Goal: Task Accomplishment & Management: Use online tool/utility

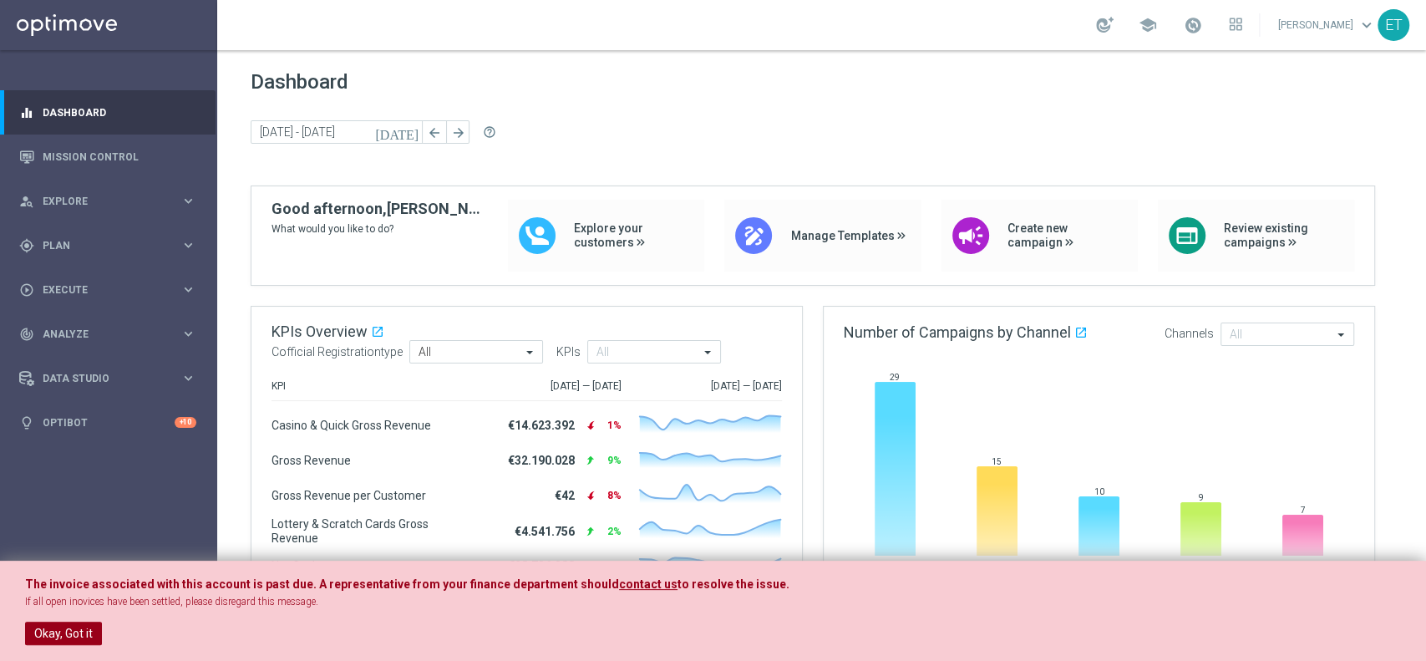
click at [55, 624] on button "Okay, Got it" at bounding box center [63, 633] width 77 height 23
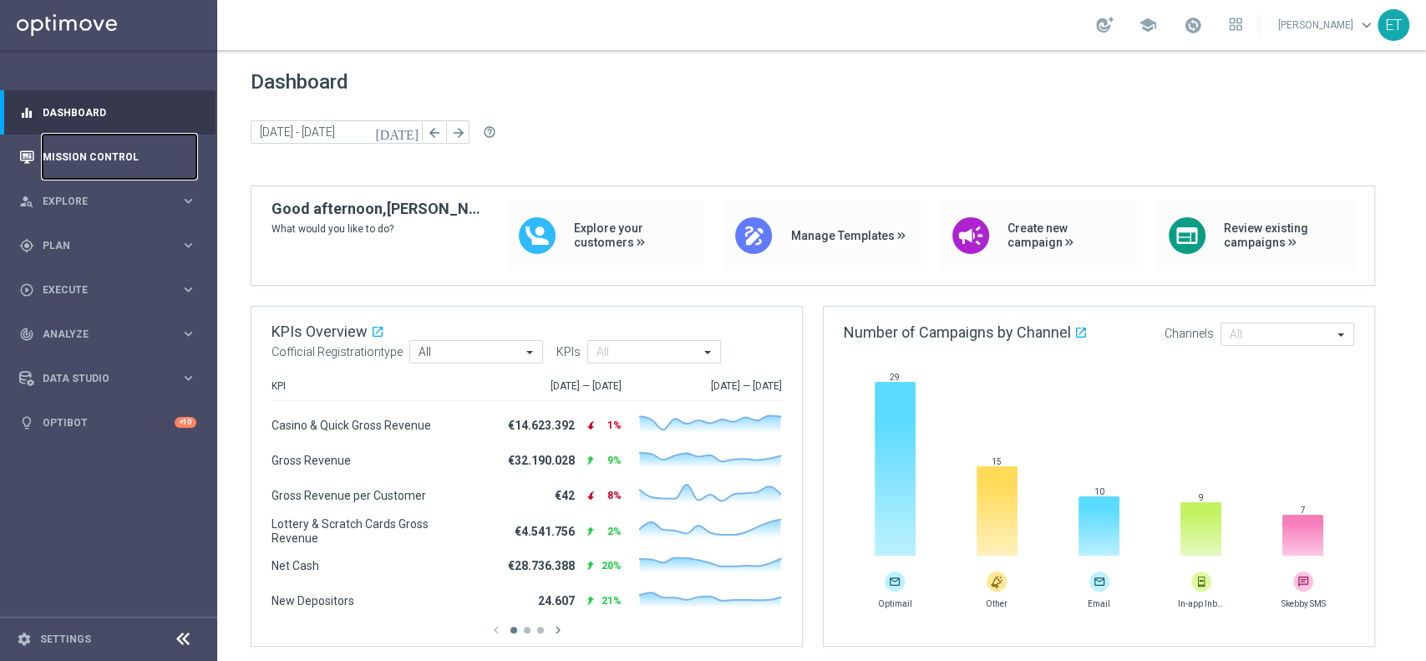
click at [63, 153] on link "Mission Control" at bounding box center [120, 157] width 154 height 44
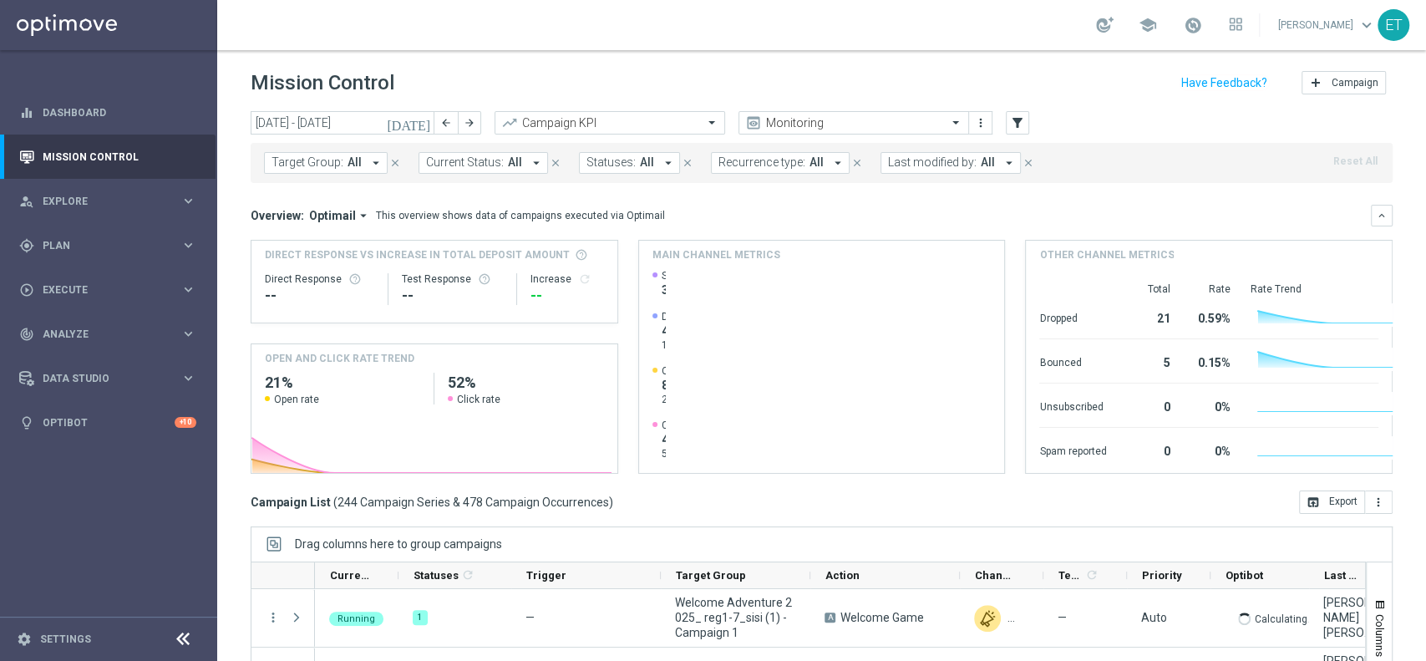
click at [981, 156] on span "All" at bounding box center [988, 162] width 14 height 14
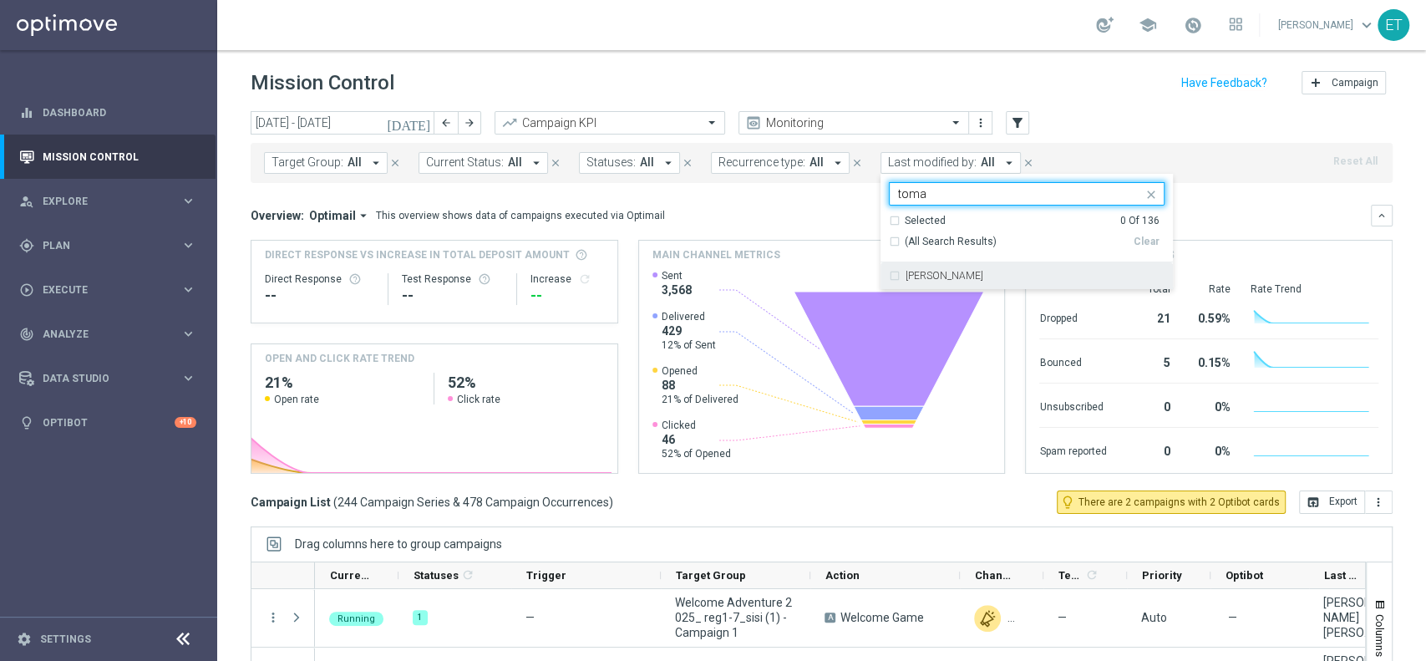
click at [975, 269] on div "[PERSON_NAME]" at bounding box center [1027, 275] width 276 height 27
type input "toma"
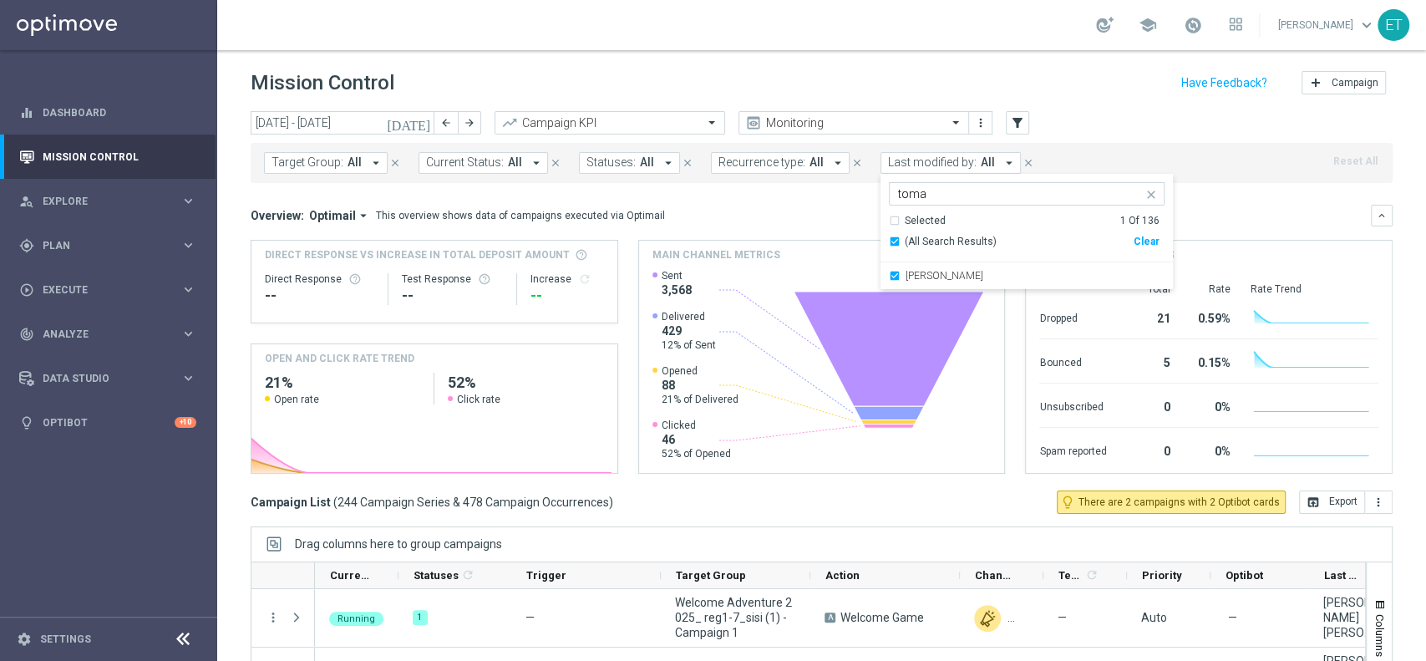
click at [1136, 122] on div "[DATE] [DATE] - [DATE] arrow_back arrow_forward Campaign KPI trending_up Monito…" at bounding box center [822, 123] width 1142 height 25
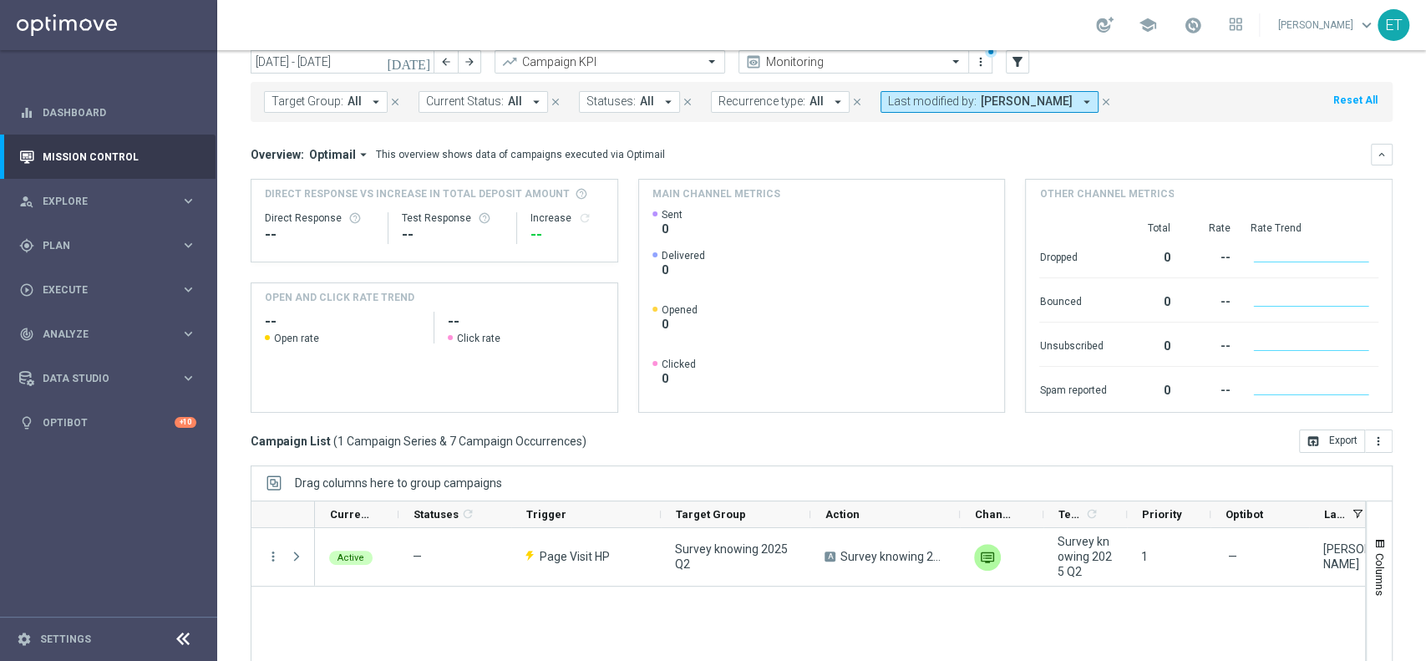
scroll to position [111, 0]
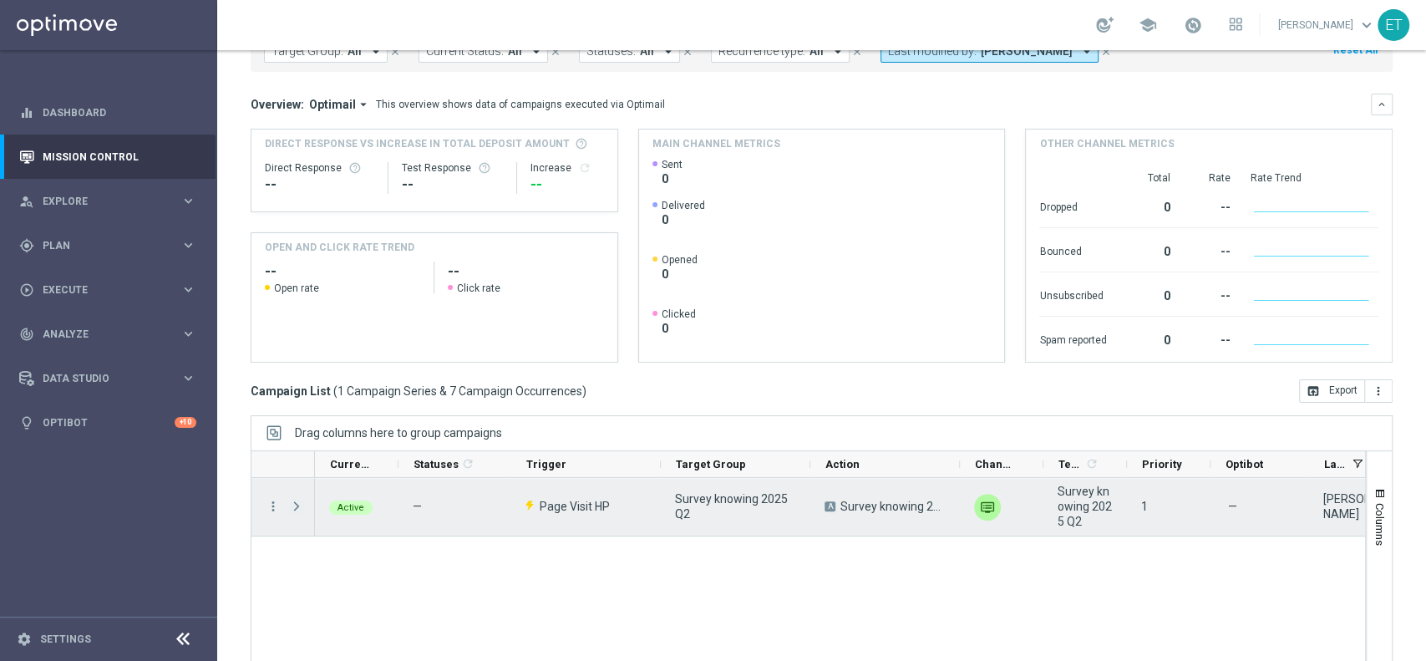
click at [292, 510] on span at bounding box center [296, 506] width 15 height 13
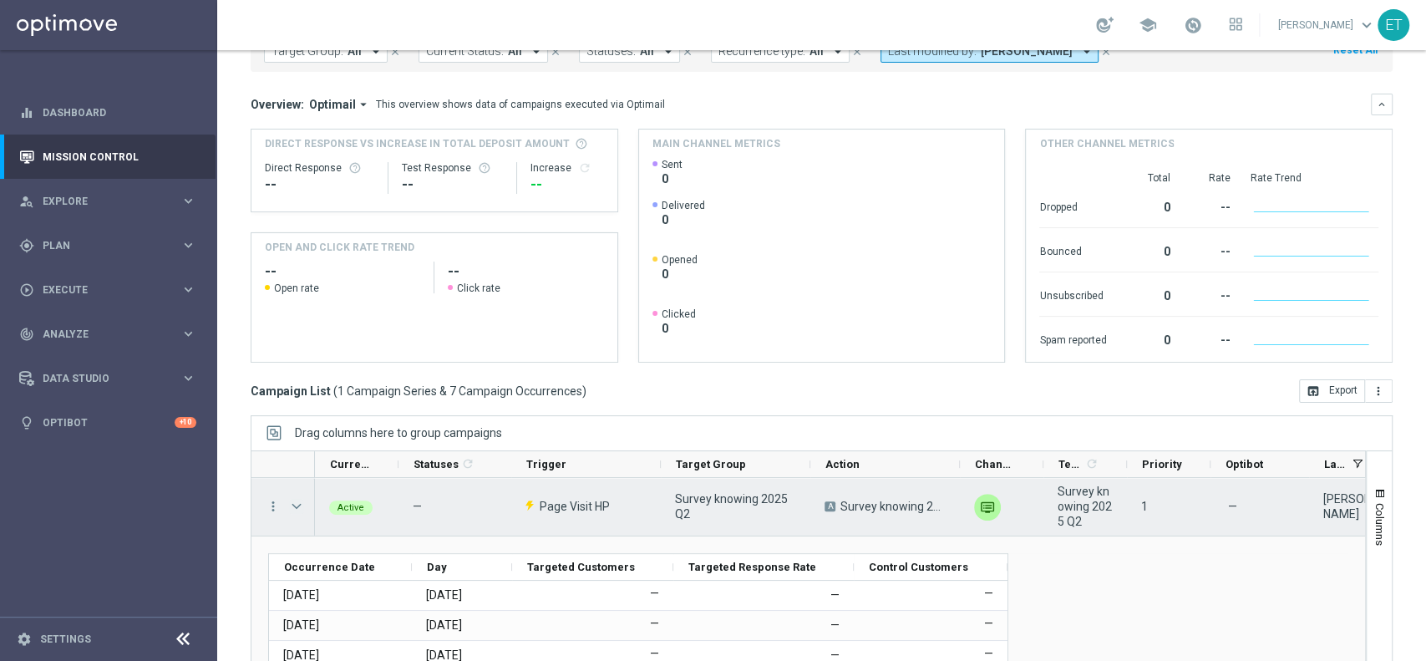
click at [294, 510] on span at bounding box center [296, 506] width 15 height 13
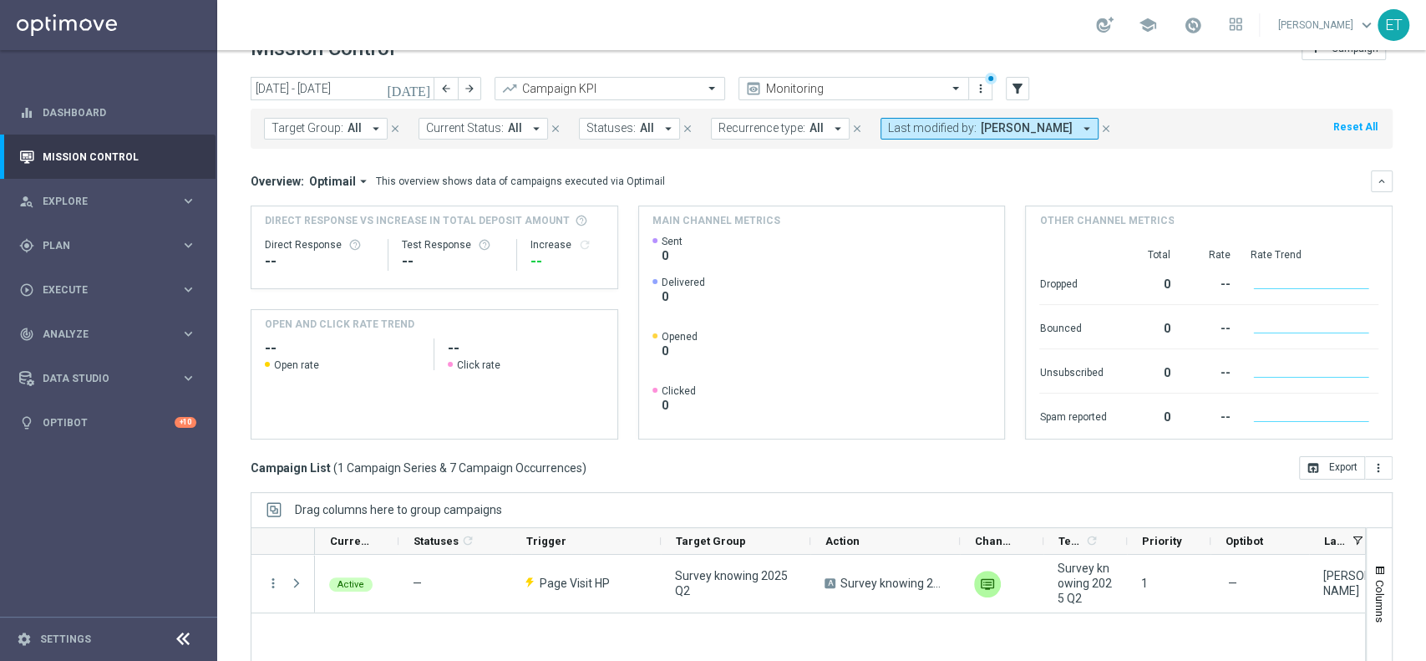
scroll to position [0, 0]
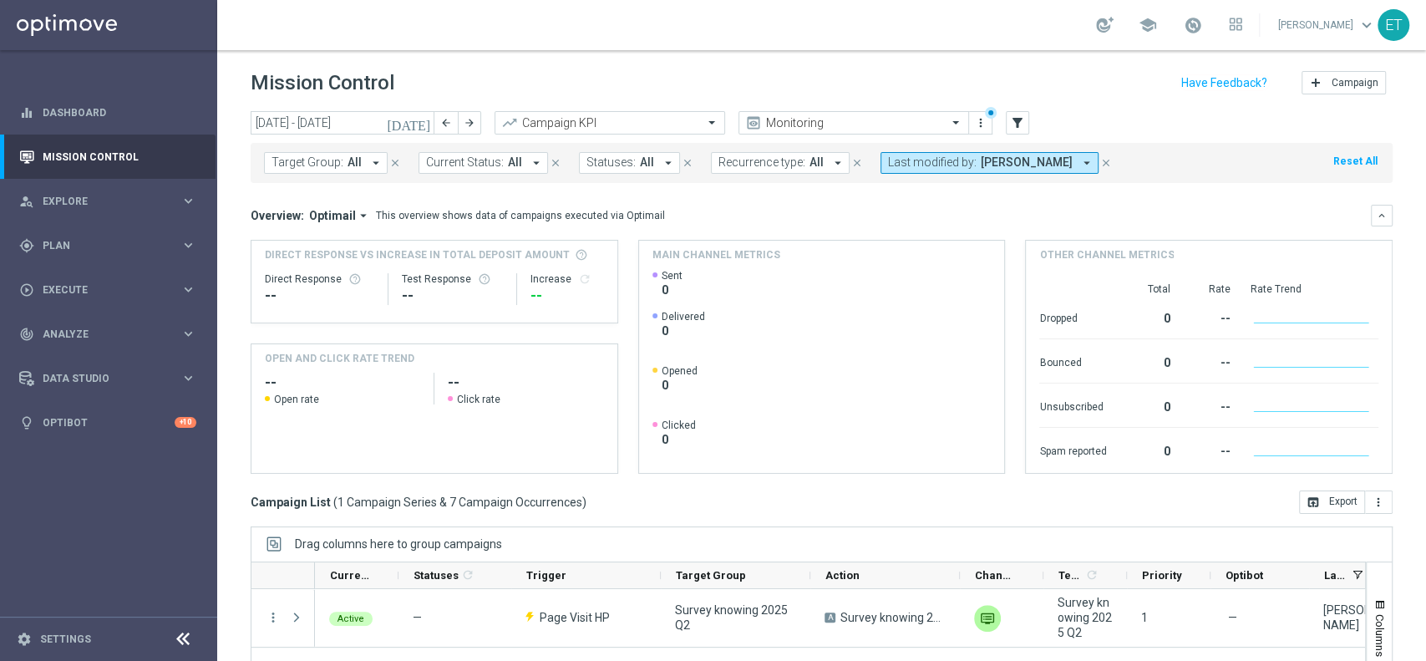
click at [422, 120] on icon "[DATE]" at bounding box center [409, 122] width 45 height 15
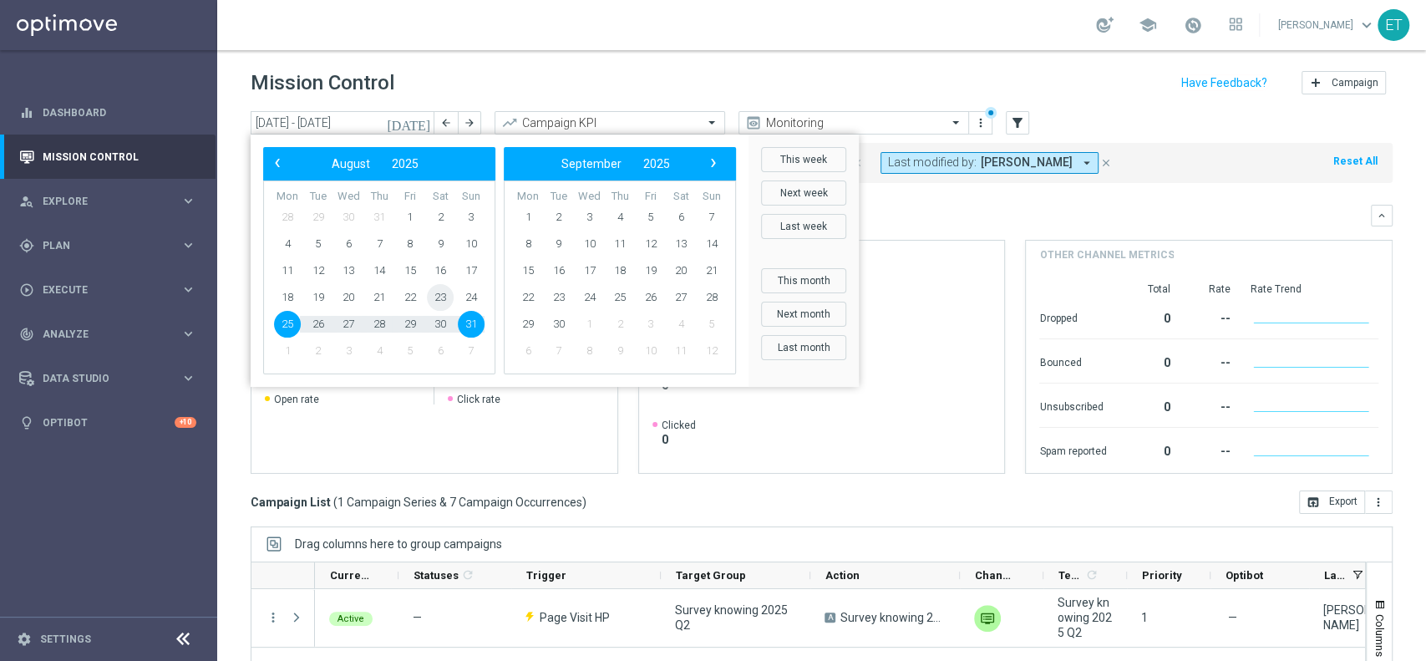
click at [431, 302] on span "23" at bounding box center [440, 297] width 27 height 27
click at [464, 331] on span "31" at bounding box center [471, 324] width 27 height 27
type input "[DATE] - [DATE]"
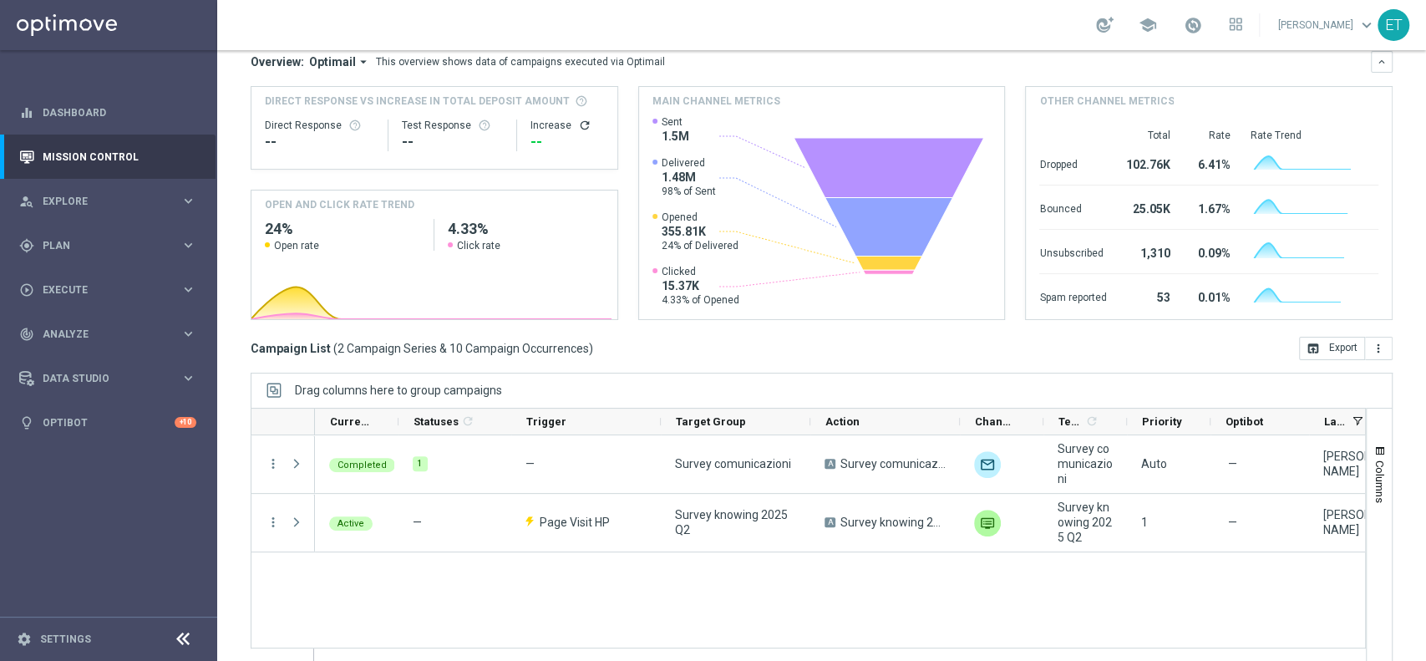
scroll to position [174, 0]
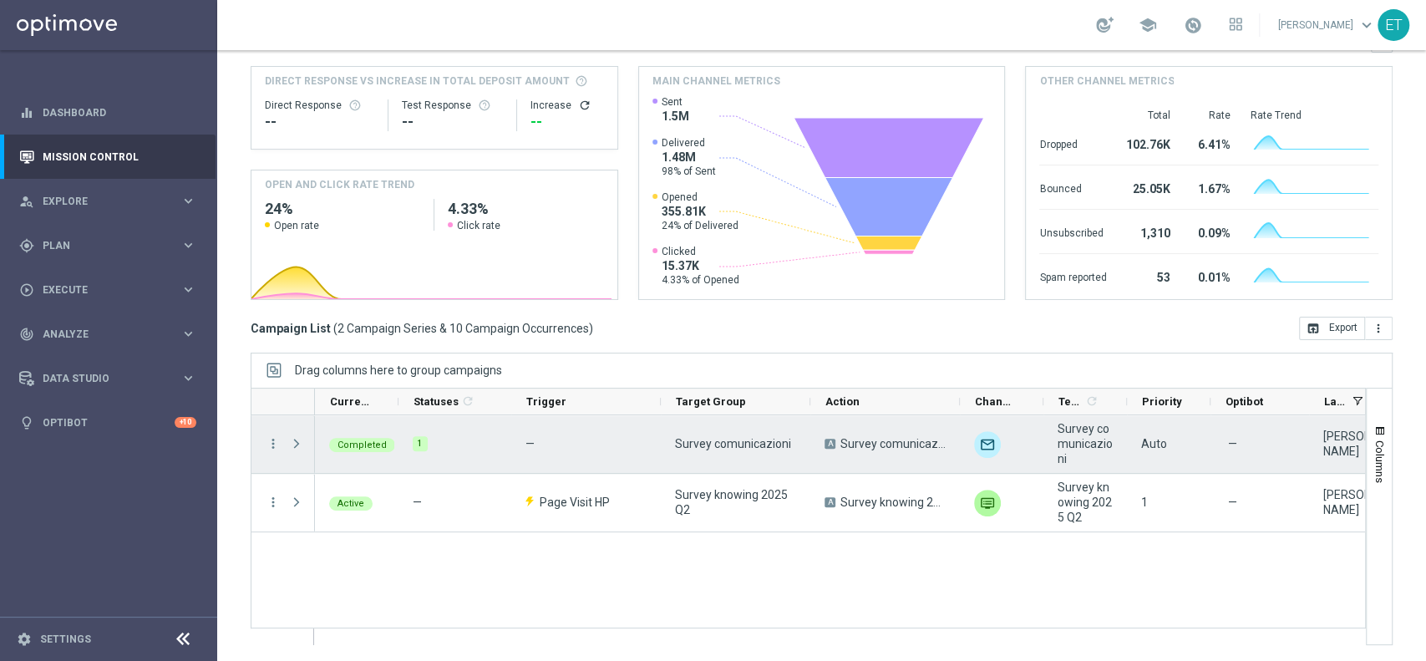
click at [287, 438] on div "Press SPACE to select this row." at bounding box center [298, 444] width 33 height 58
click at [295, 444] on span "Press SPACE to select this row." at bounding box center [296, 443] width 15 height 13
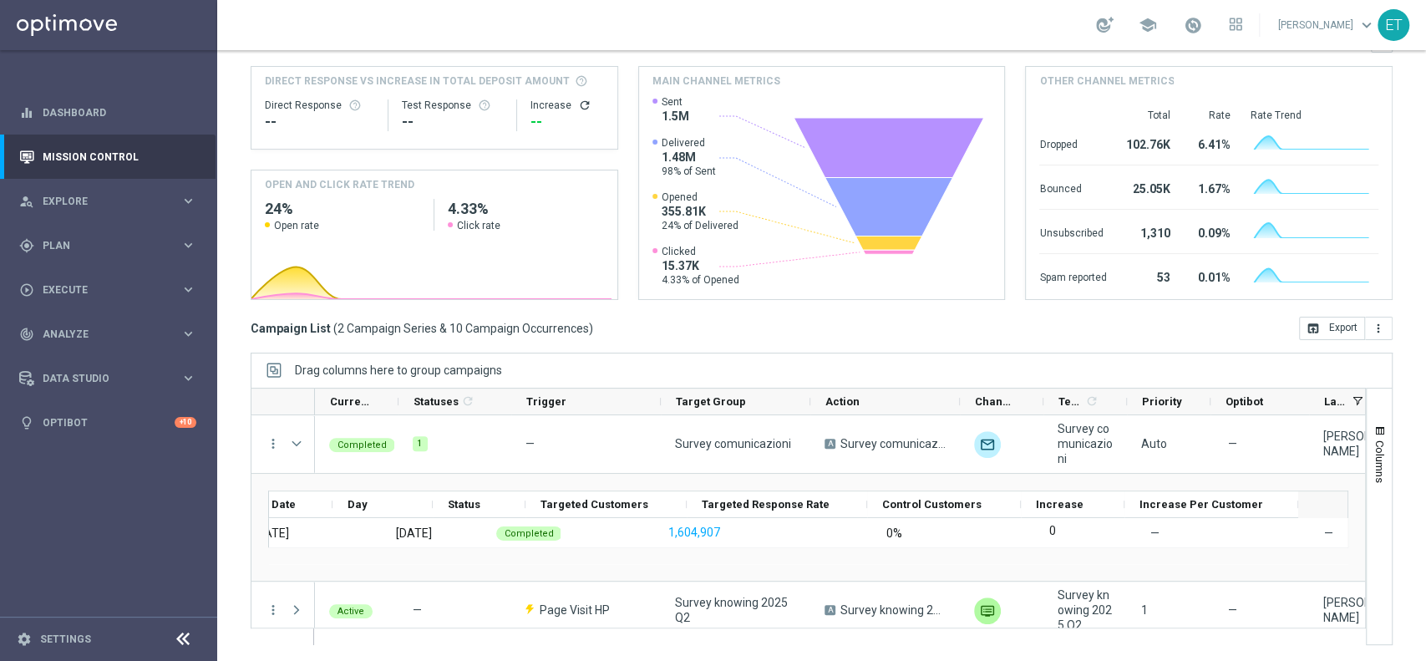
scroll to position [0, 0]
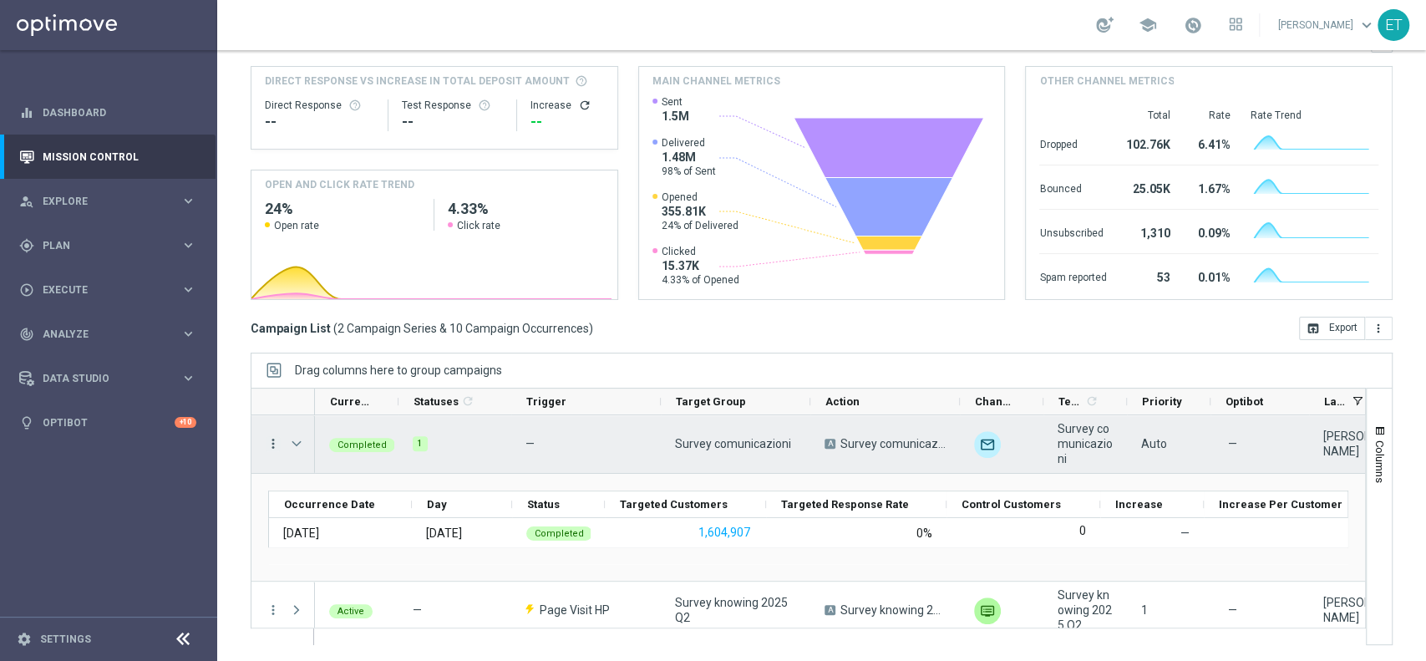
click at [272, 444] on icon "more_vert" at bounding box center [273, 443] width 15 height 15
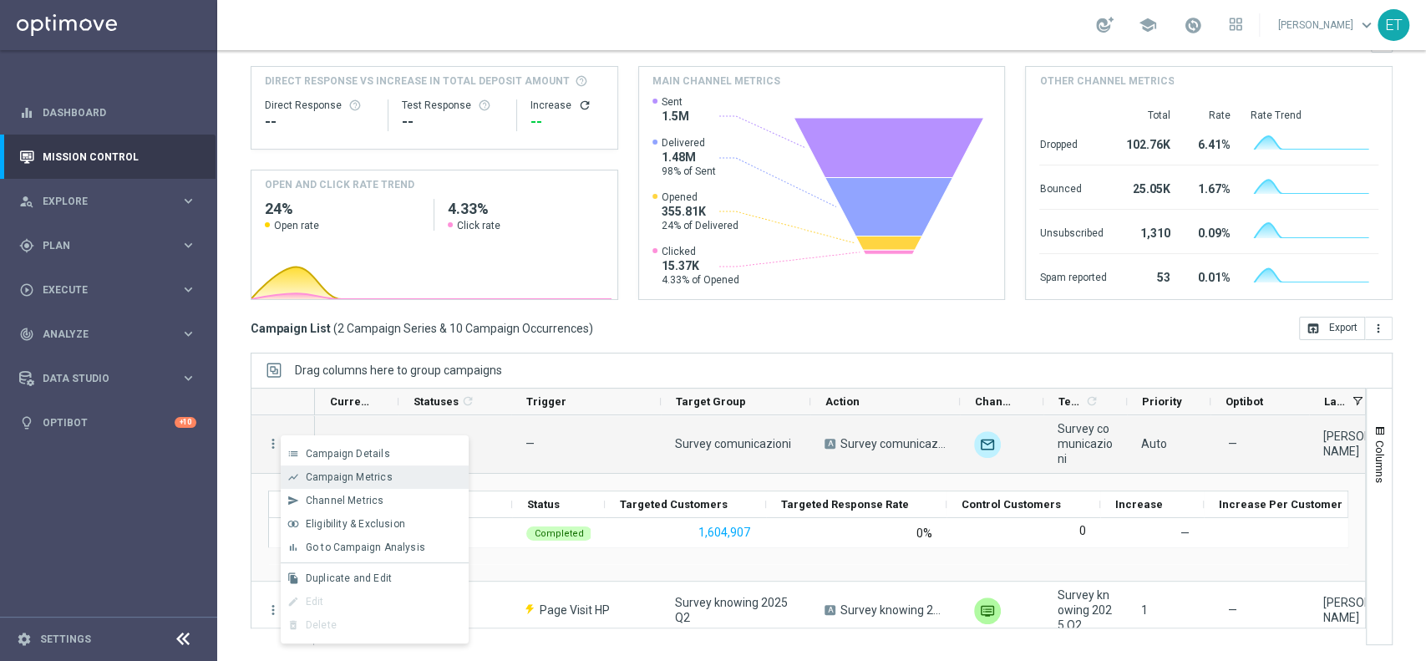
click at [380, 479] on span "Campaign Metrics" at bounding box center [349, 477] width 87 height 12
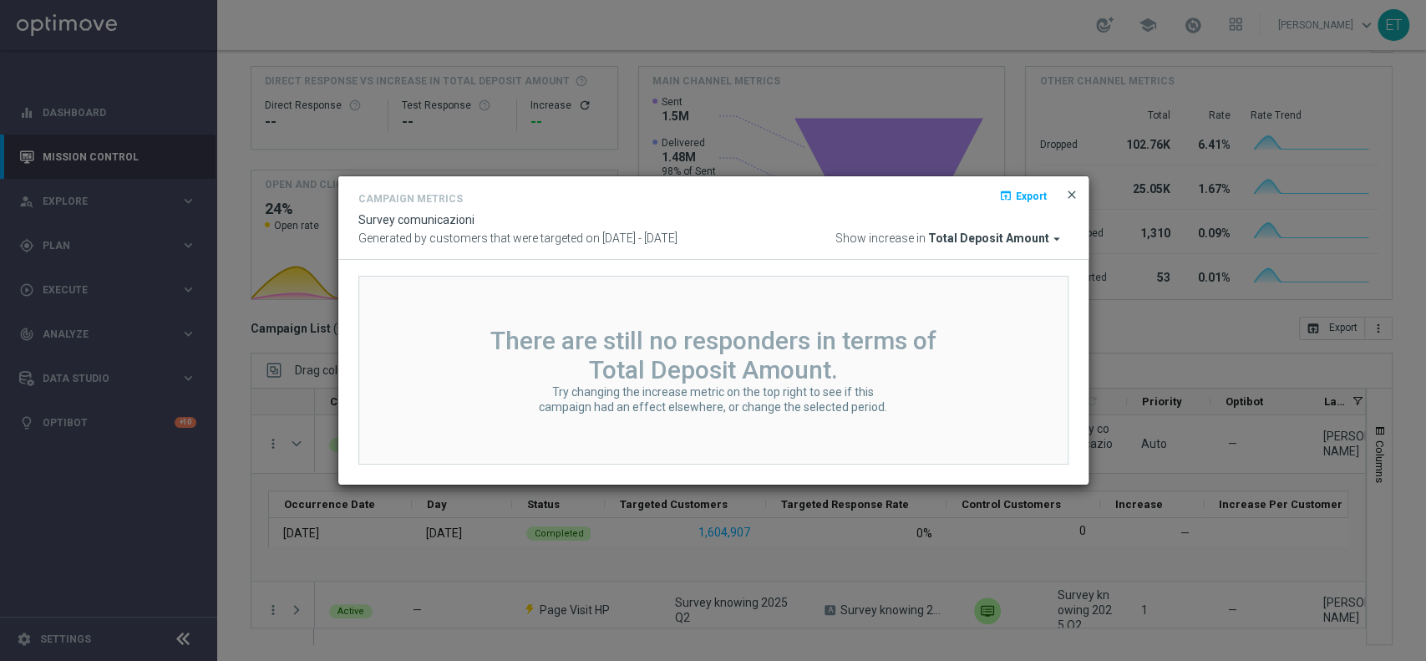
click at [1070, 191] on span "close" at bounding box center [1071, 194] width 13 height 13
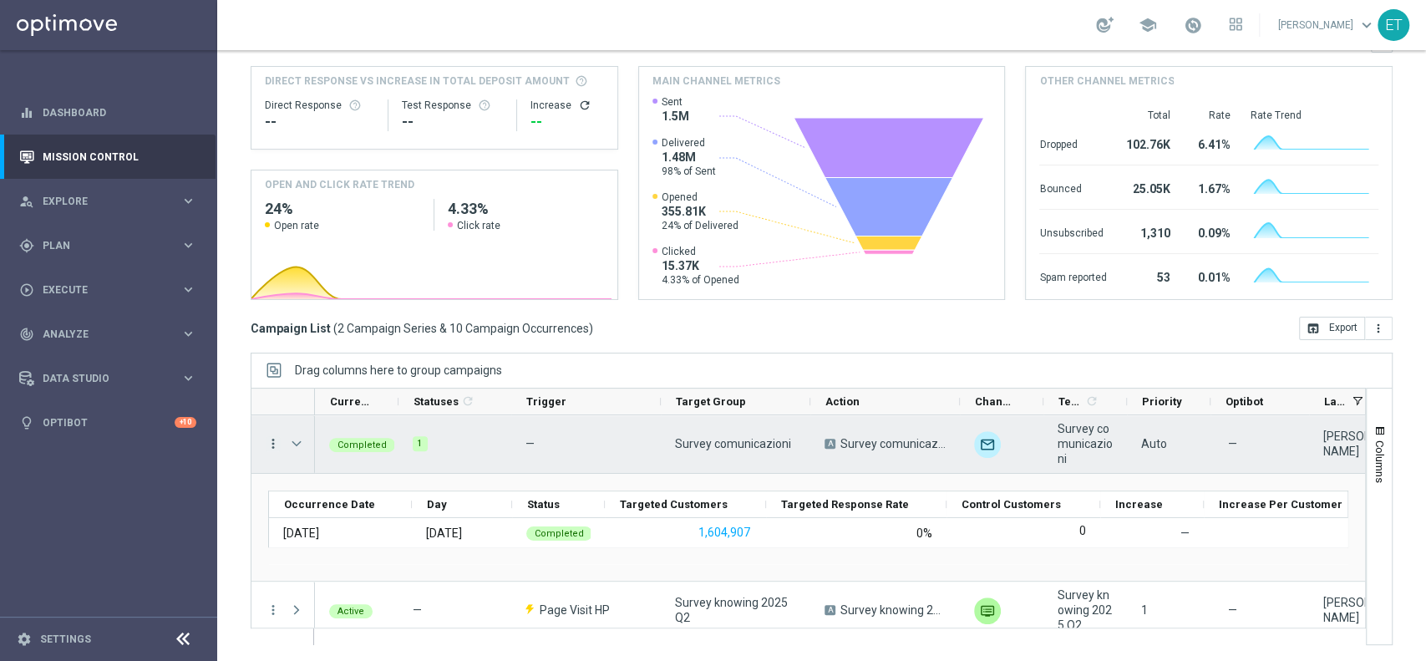
click at [275, 440] on icon "more_vert" at bounding box center [273, 443] width 15 height 15
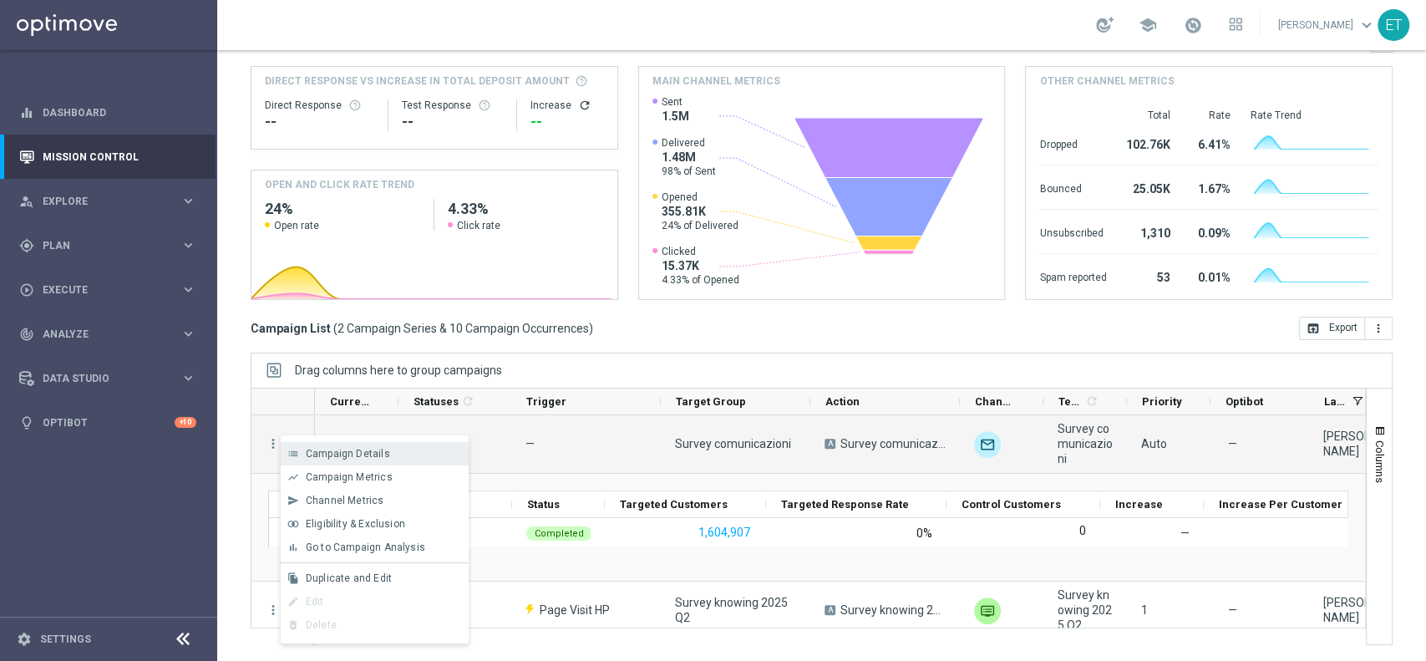
click at [352, 450] on span "Campaign Details" at bounding box center [348, 454] width 84 height 12
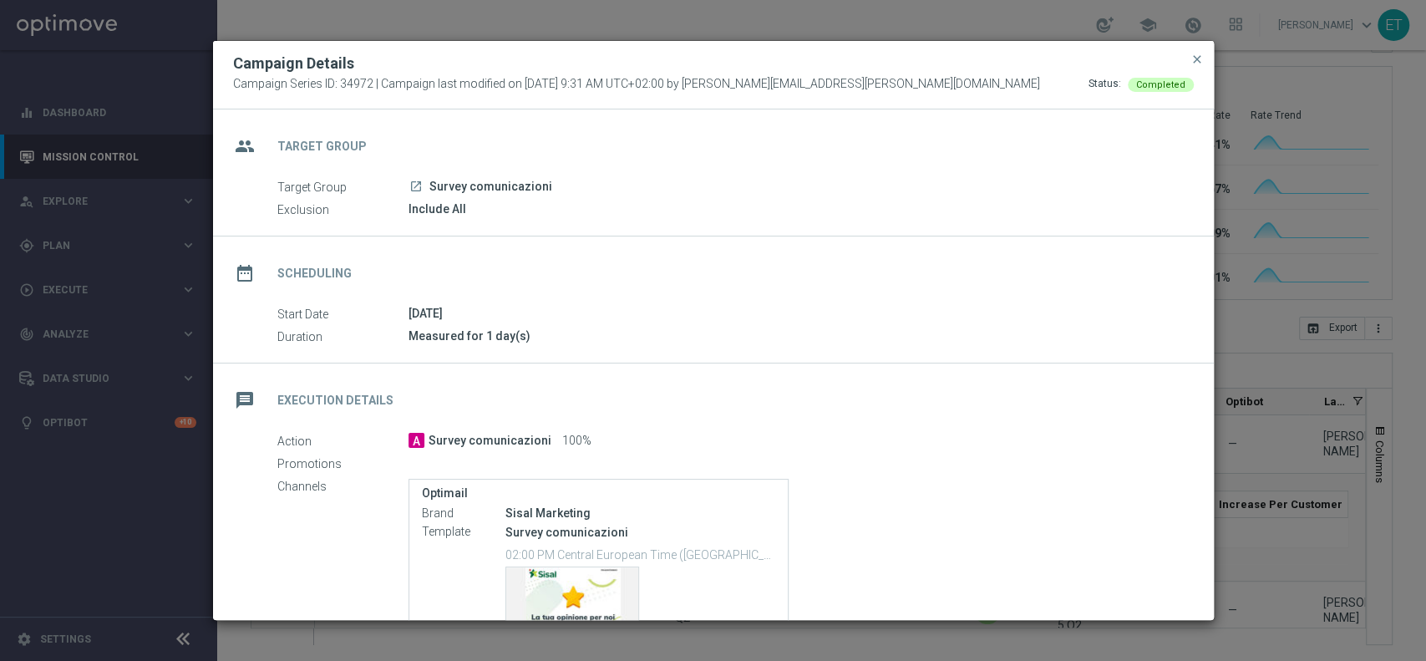
click at [1193, 50] on button "close" at bounding box center [1197, 59] width 17 height 20
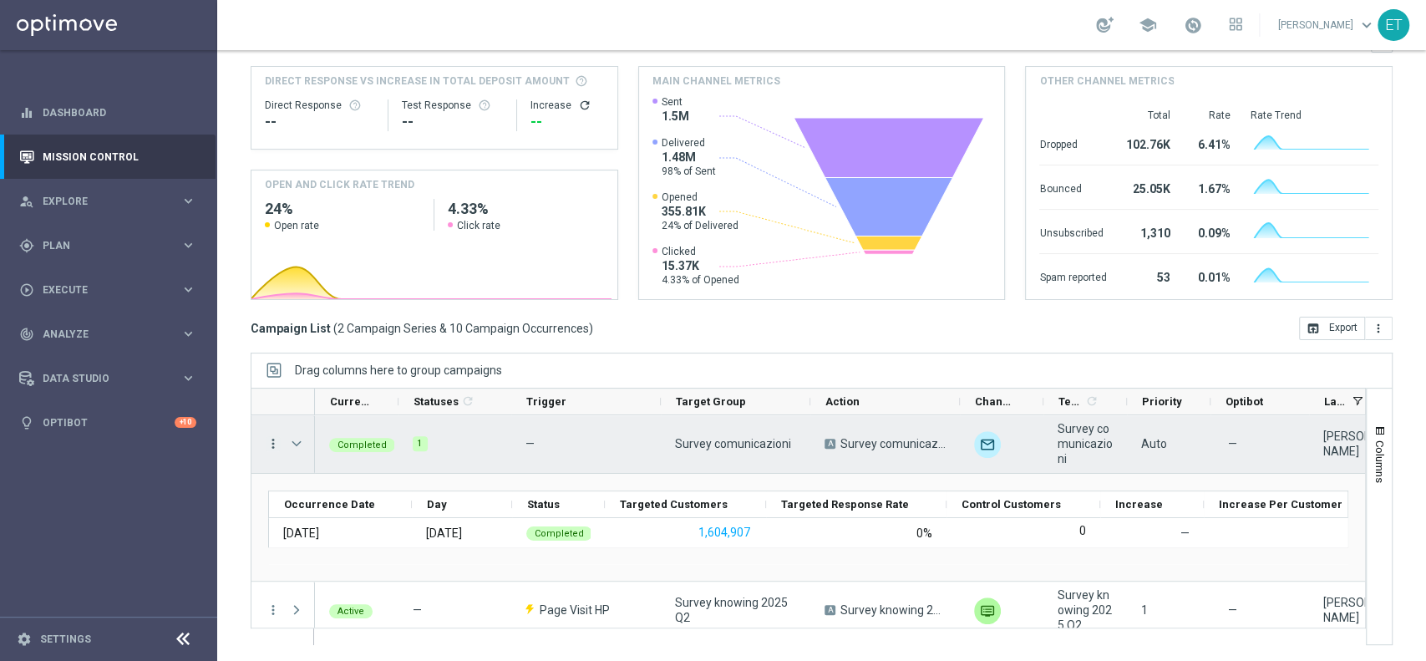
click at [268, 444] on icon "more_vert" at bounding box center [273, 443] width 15 height 15
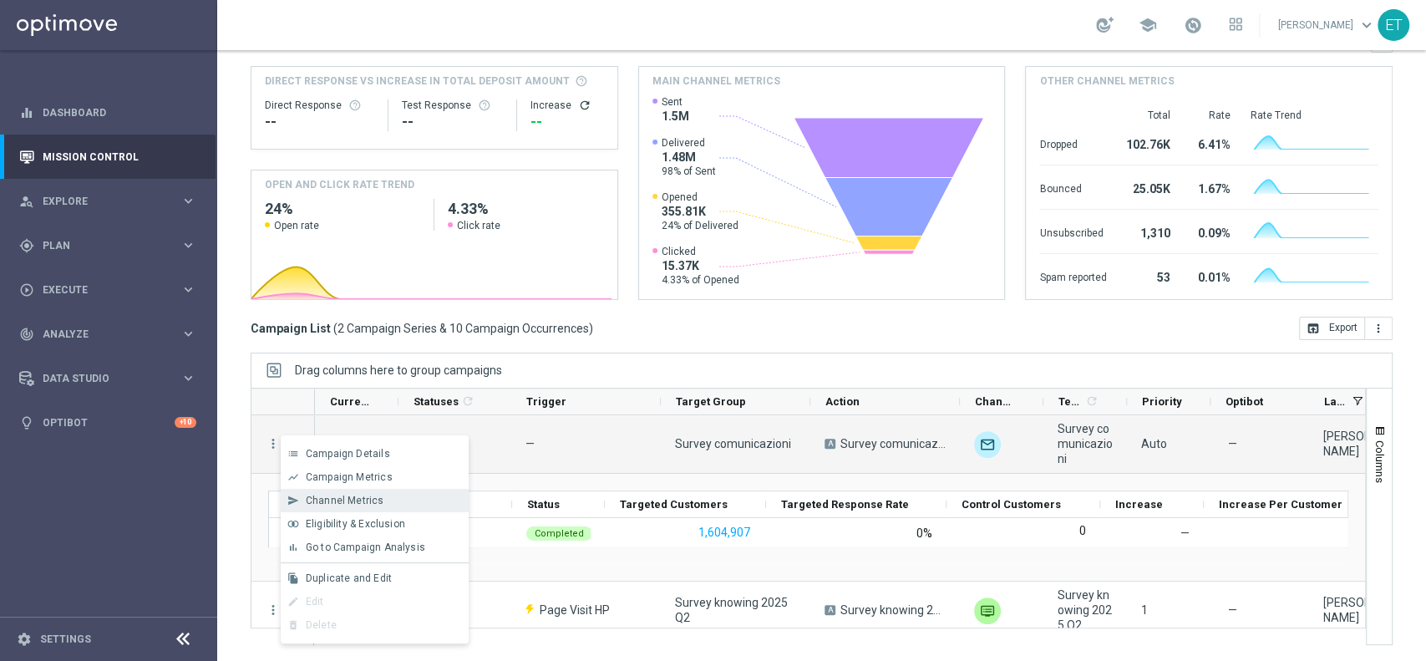
click at [384, 495] on div "Channel Metrics" at bounding box center [383, 501] width 155 height 12
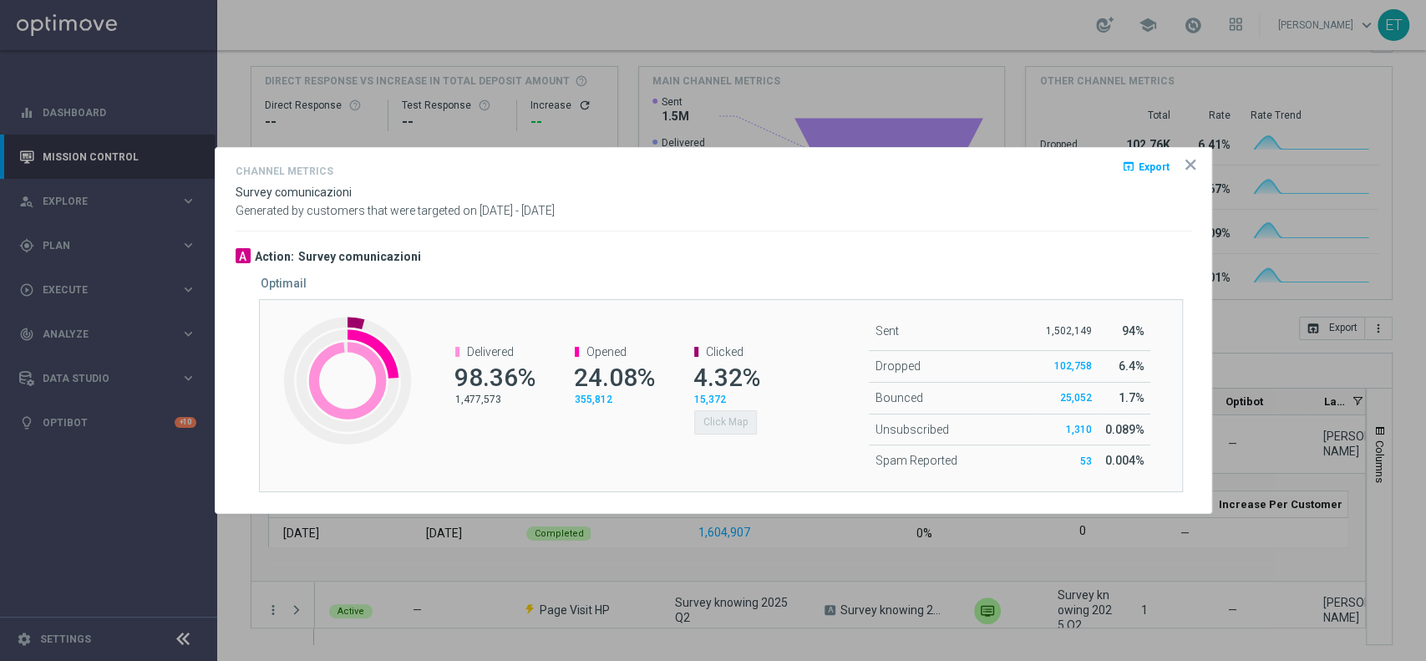
click at [1186, 166] on icon "icon" at bounding box center [1190, 164] width 8 height 8
